Goal: Information Seeking & Learning: Learn about a topic

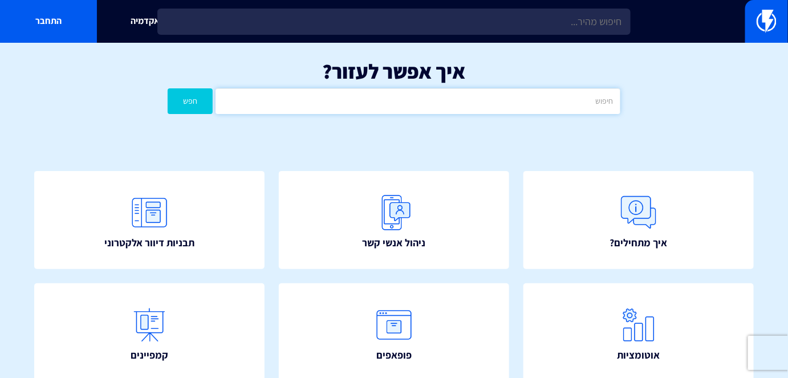
click at [472, 108] on input "text" at bounding box center [418, 101] width 404 height 26
type input "נסתר"
click at [164, 100] on div "איך אפשר לעזור? נסתר חפש" at bounding box center [394, 90] width 788 height 94
click at [172, 104] on button "חפש" at bounding box center [190, 101] width 45 height 26
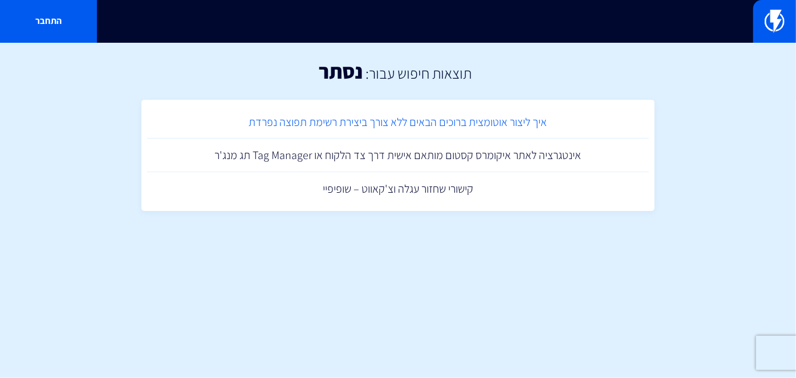
click at [524, 115] on link "איך ליצור אוטומצית ברוכים הבאים ללא צורך ביצירת רשימת תפוצה נפרדת" at bounding box center [398, 123] width 502 height 34
